Goal: Task Accomplishment & Management: Use online tool/utility

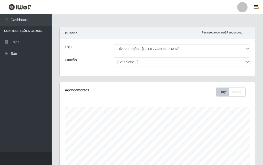
select select "499"
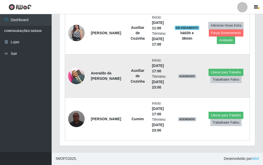
scroll to position [129, 0]
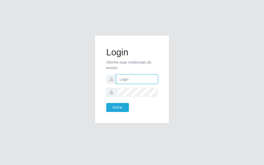
click at [132, 79] on input "text" at bounding box center [136, 79] width 41 height 9
type input "A20254iwof"
click at [106, 103] on button "Entrar" at bounding box center [117, 107] width 23 height 9
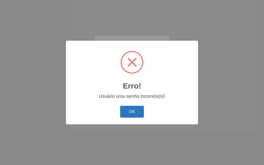
click at [135, 111] on button "OK" at bounding box center [132, 112] width 24 height 12
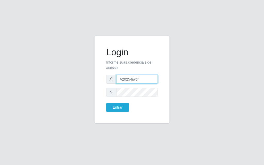
click at [152, 78] on input "A20254iwof" at bounding box center [136, 79] width 41 height 9
click at [150, 80] on input "A20254iwof" at bounding box center [136, 79] width 41 height 9
click at [106, 103] on button "Entrar" at bounding box center [117, 107] width 23 height 9
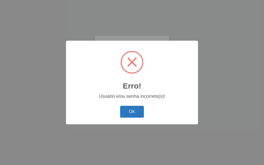
drag, startPoint x: 129, startPoint y: 114, endPoint x: 130, endPoint y: 97, distance: 17.8
click at [129, 114] on button "OK" at bounding box center [132, 112] width 24 height 12
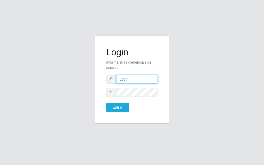
click at [131, 82] on input "text" at bounding box center [136, 79] width 41 height 9
type input "luiz@divinofogao"
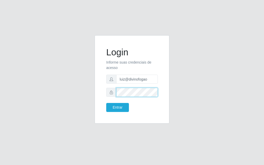
click at [106, 103] on button "Entrar" at bounding box center [117, 107] width 23 height 9
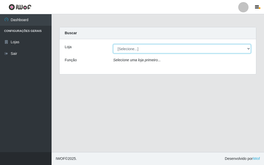
click at [130, 48] on select "[Selecione...] Divino Fogão - [GEOGRAPHIC_DATA]" at bounding box center [182, 48] width 138 height 9
select select "499"
click at [113, 44] on select "[Selecione...] Divino Fogão - [GEOGRAPHIC_DATA]" at bounding box center [182, 48] width 138 height 9
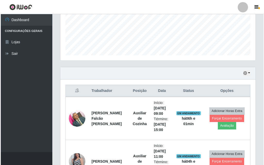
scroll to position [206, 0]
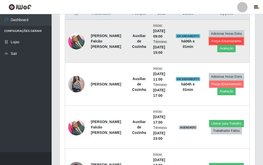
click at [225, 42] on button "Forçar Encerramento" at bounding box center [226, 41] width 35 height 7
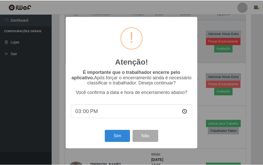
scroll to position [107, 193]
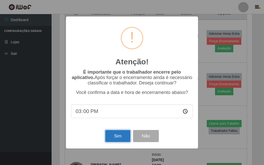
click at [126, 138] on button "Sim" at bounding box center [117, 136] width 25 height 12
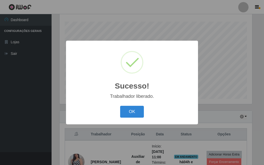
click at [137, 104] on div "Sucesso! × Trabalhador liberado. OK Cancel" at bounding box center [132, 82] width 132 height 83
click at [130, 113] on button "OK" at bounding box center [132, 112] width 24 height 12
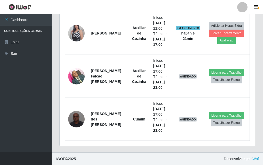
scroll to position [111, 0]
